Goal: Find contact information: Find contact information

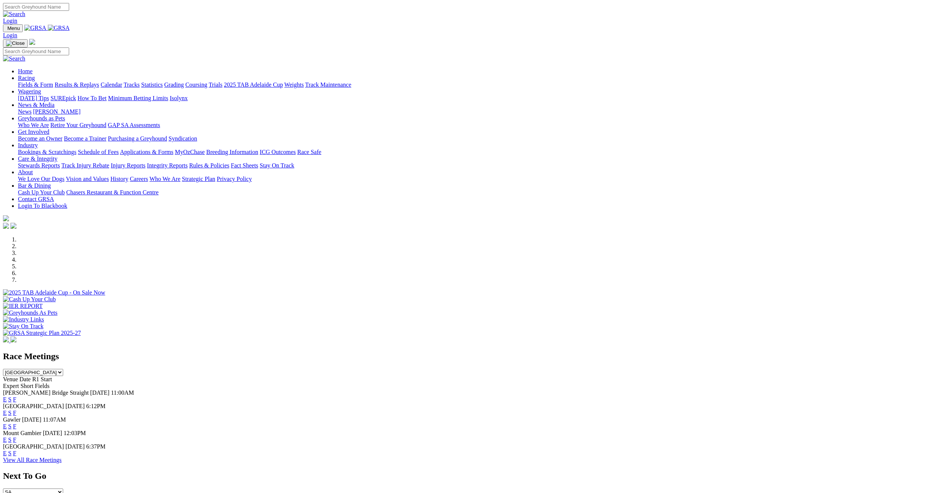
scroll to position [293, 0]
click at [54, 196] on link "Contact GRSA" at bounding box center [36, 199] width 36 height 6
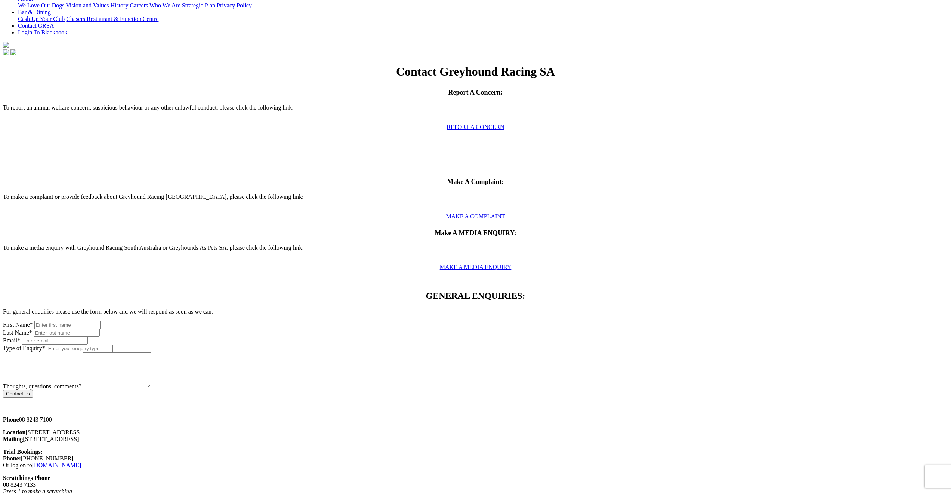
scroll to position [224, 0]
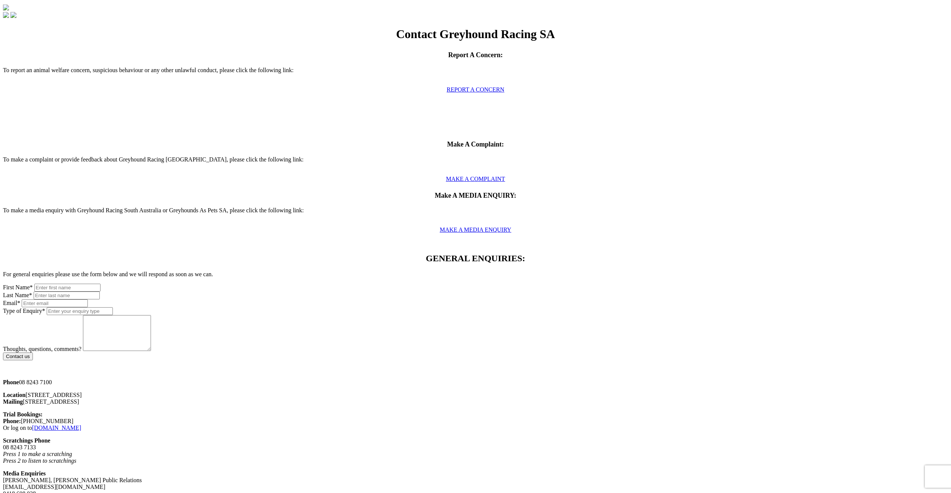
click at [100, 284] on input "text" at bounding box center [67, 288] width 66 height 8
type input "Greg"
type input "Gering"
type input "g.gering@gmail.com"
click at [113, 307] on input "Type of Enquiry *" at bounding box center [80, 311] width 66 height 8
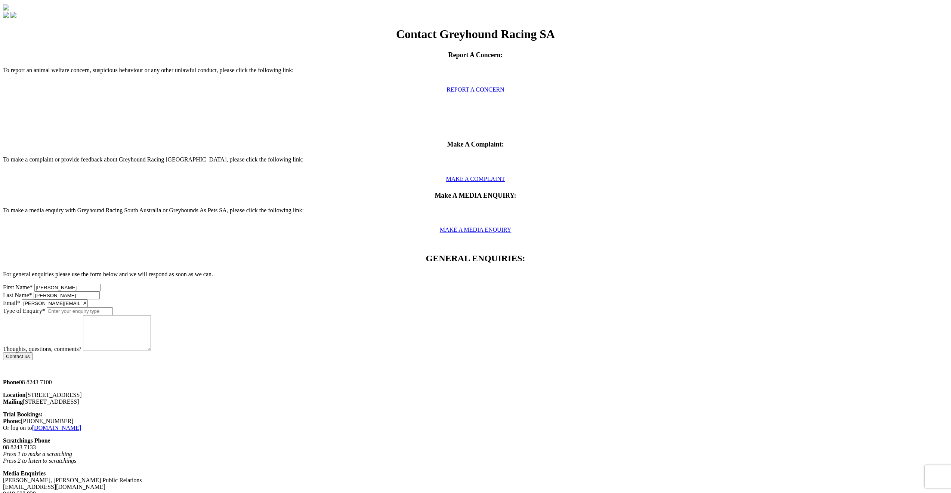
paste input "Request for documentation on wagering approval"
type input "Request for documentation on wagering approval"
drag, startPoint x: 291, startPoint y: 169, endPoint x: 297, endPoint y: 168, distance: 5.3
click at [151, 315] on textarea "Thoughts, questions, comments?" at bounding box center [117, 333] width 68 height 36
paste textarea "To whom it may concern, I represent an organisation that is in the final stages…"
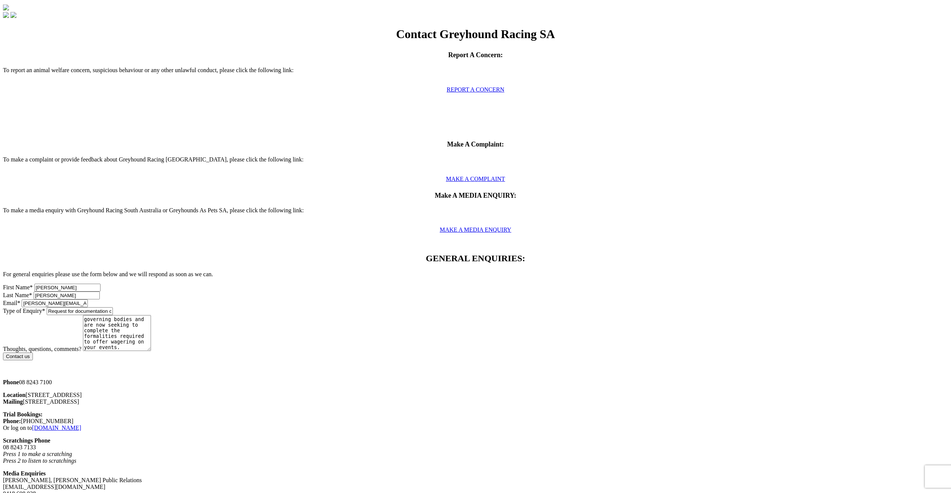
scroll to position [0, 0]
type textarea "To whom it may concern, I represent an organisation that is in the final stages…"
click at [33, 352] on input "Contact us" at bounding box center [18, 356] width 30 height 8
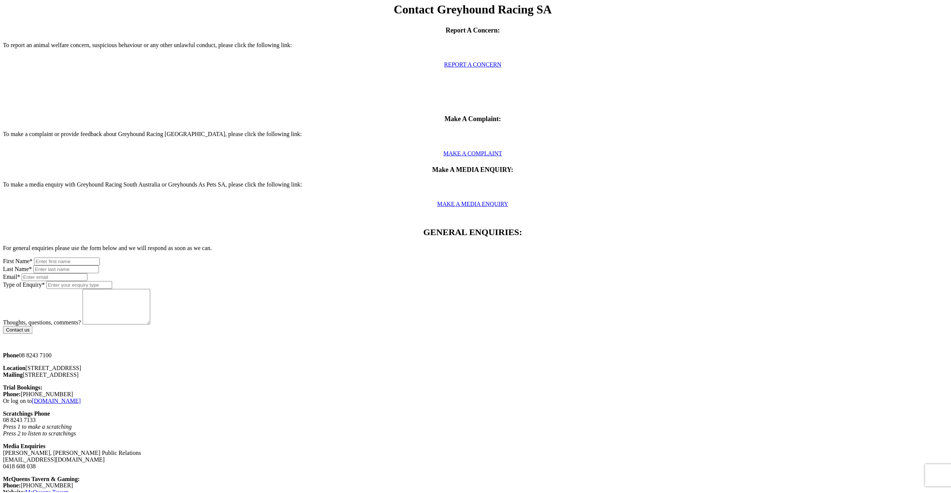
scroll to position [253, 0]
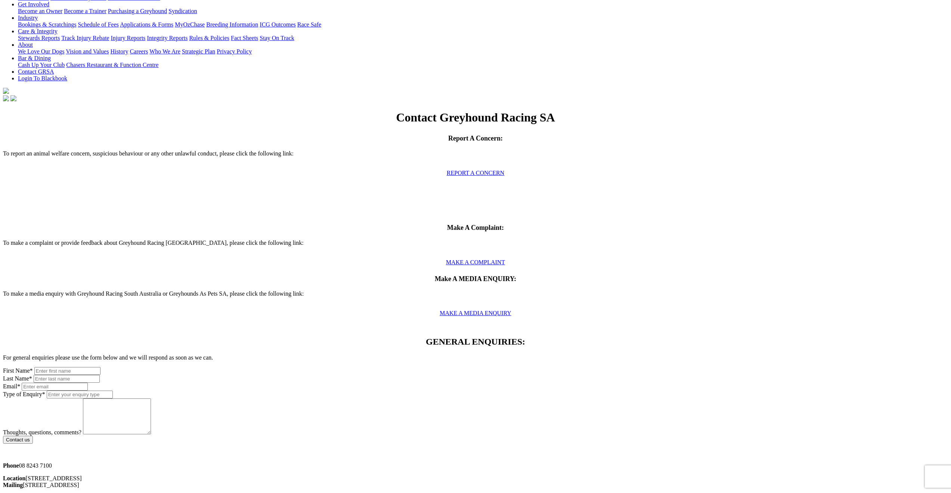
scroll to position [0, 0]
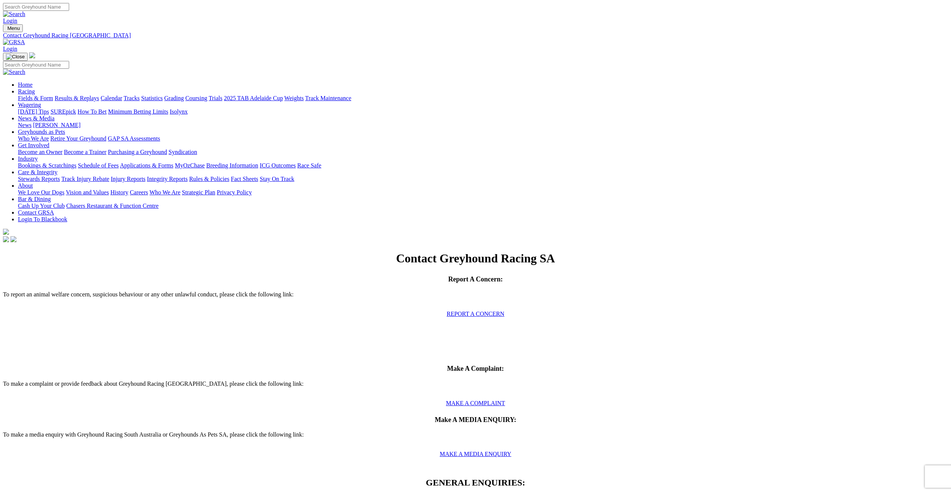
click at [54, 209] on link "Contact GRSA" at bounding box center [36, 212] width 36 height 6
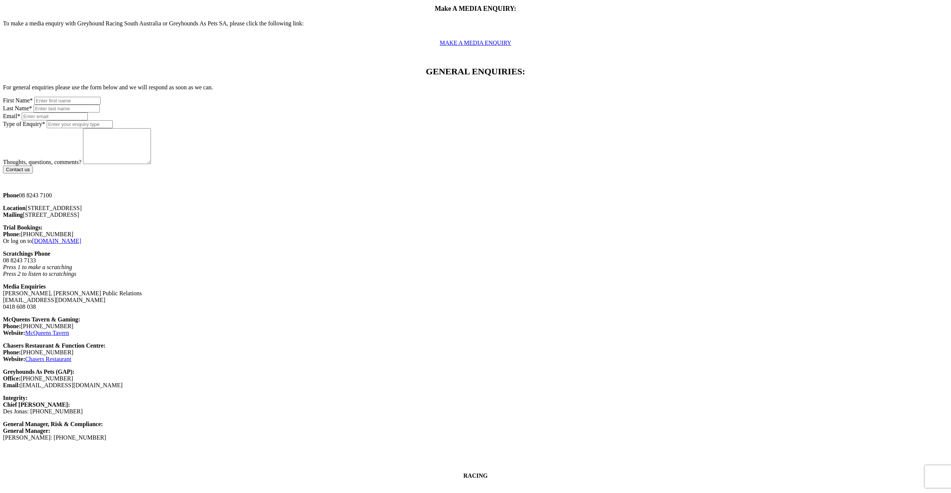
scroll to position [448, 0]
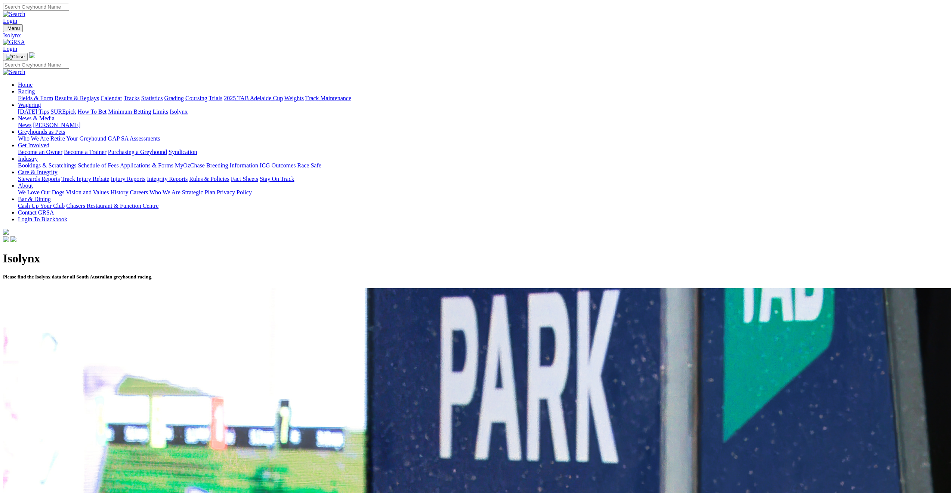
scroll to position [293, 0]
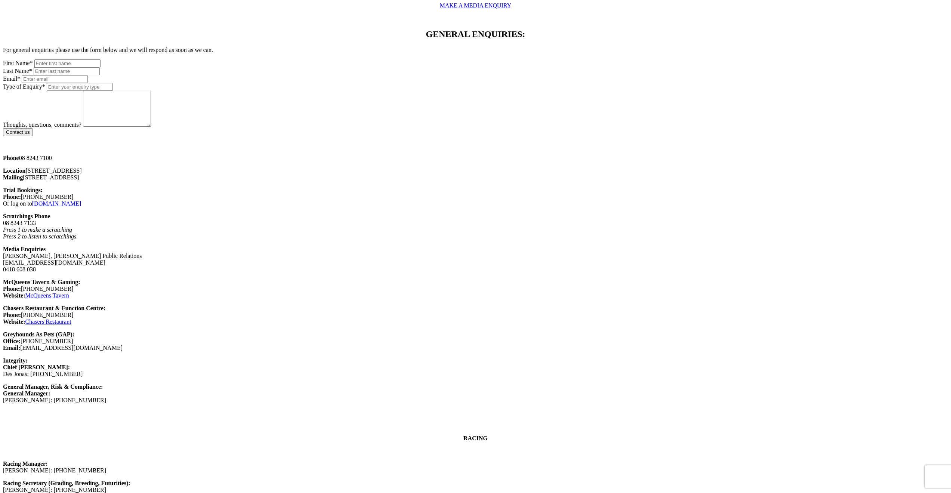
scroll to position [293, 0]
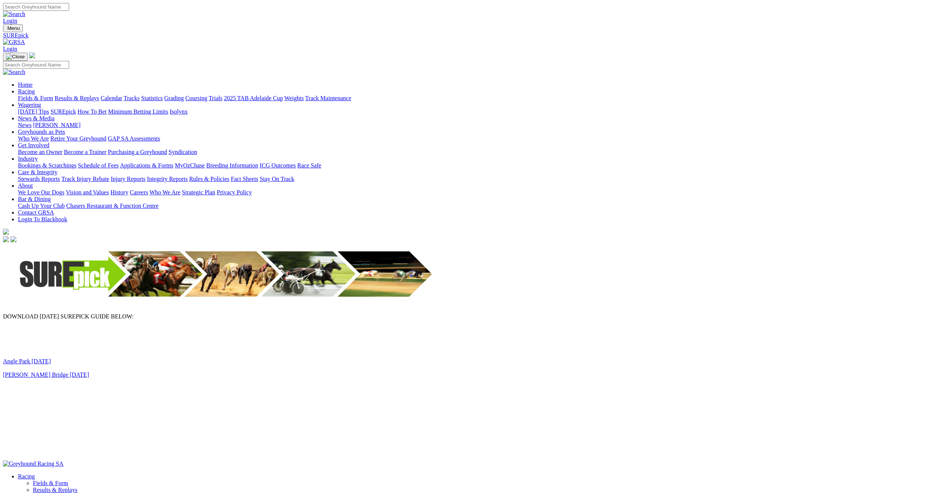
scroll to position [293, 0]
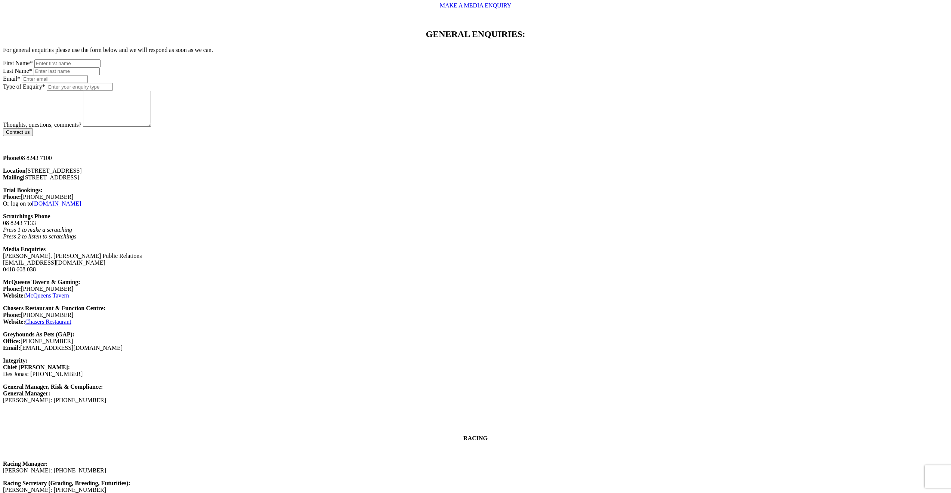
scroll to position [293, 0]
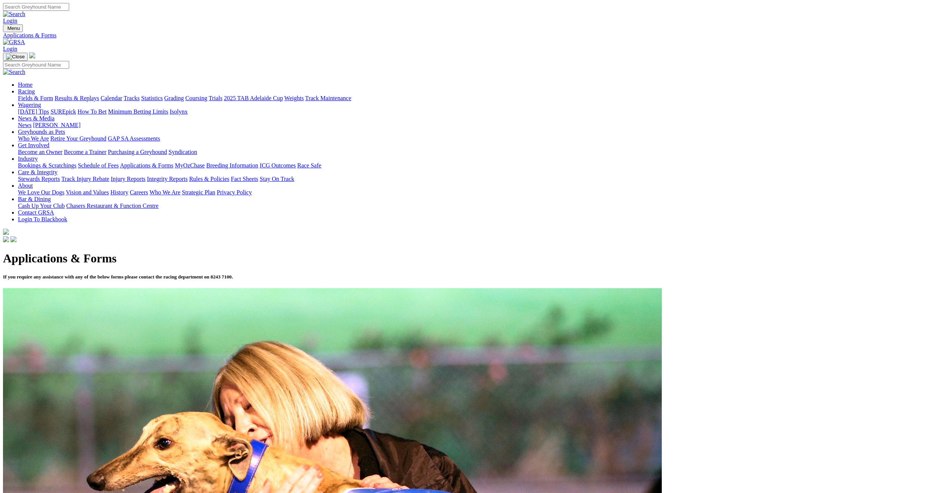
click at [118, 162] on link "Schedule of Fees" at bounding box center [98, 165] width 41 height 6
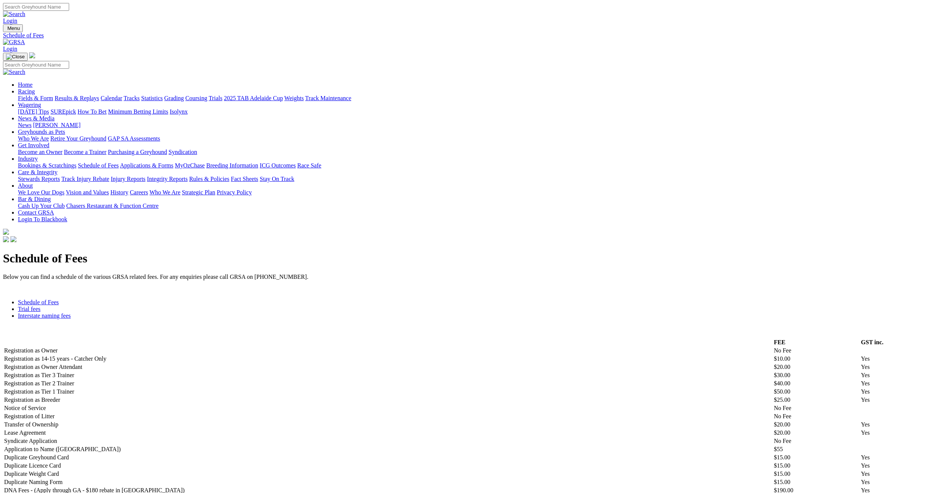
click at [33, 182] on link "About" at bounding box center [25, 185] width 15 height 6
click at [38, 155] on link "Industry" at bounding box center [28, 158] width 20 height 6
